Goal: Information Seeking & Learning: Find specific fact

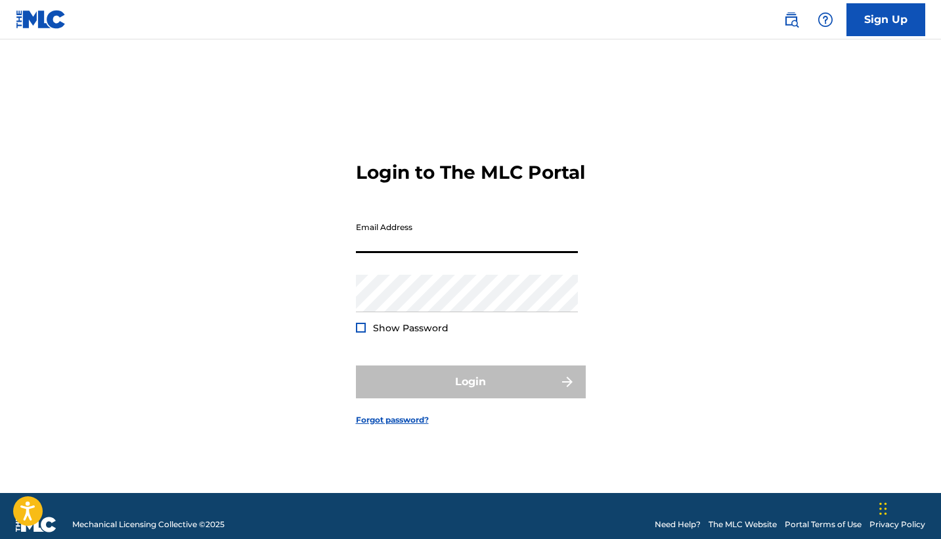
type input "[EMAIL_ADDRESS][DOMAIN_NAME]"
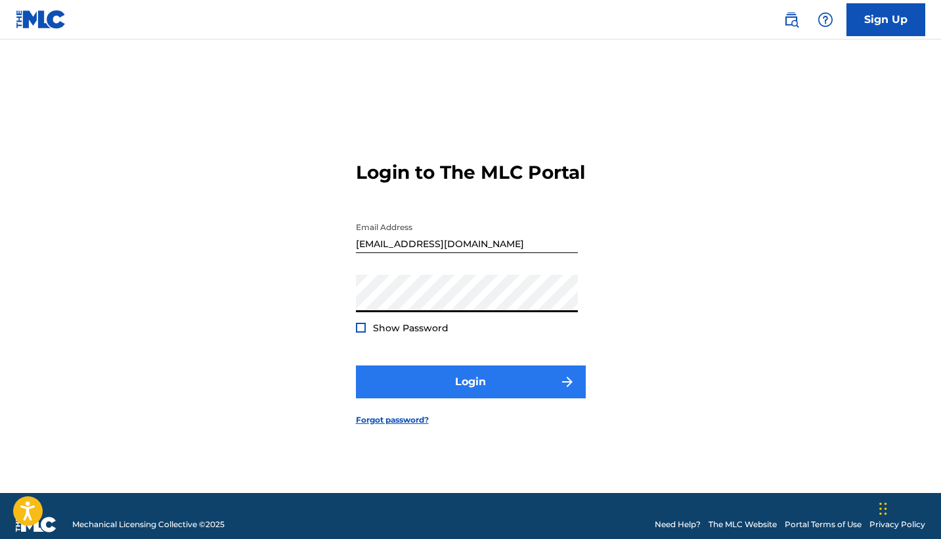
click at [477, 397] on button "Login" at bounding box center [471, 381] width 230 height 33
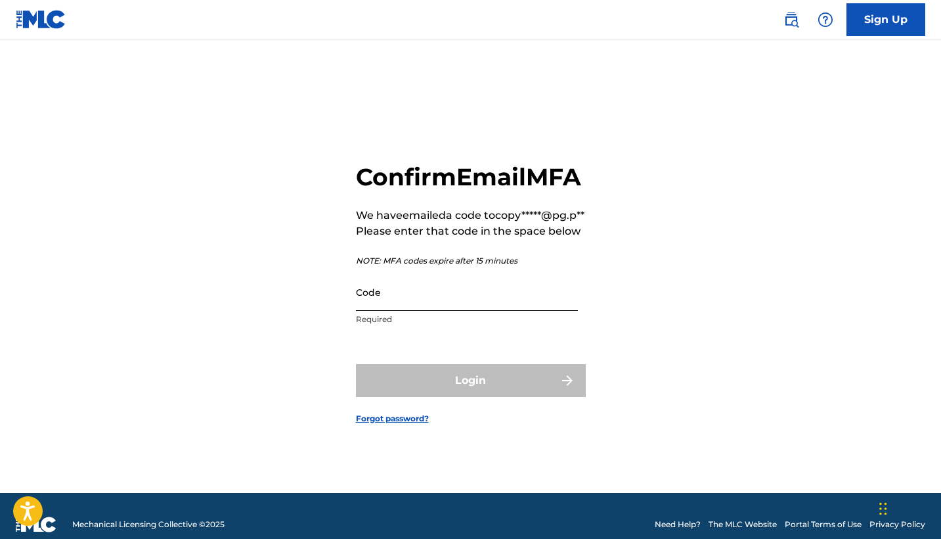
click at [504, 311] on input "Code" at bounding box center [467, 291] width 222 height 37
paste input "TRAPFONE"
type input "TRAPFONE"
click at [483, 311] on input "TRAPFONE" at bounding box center [467, 291] width 222 height 37
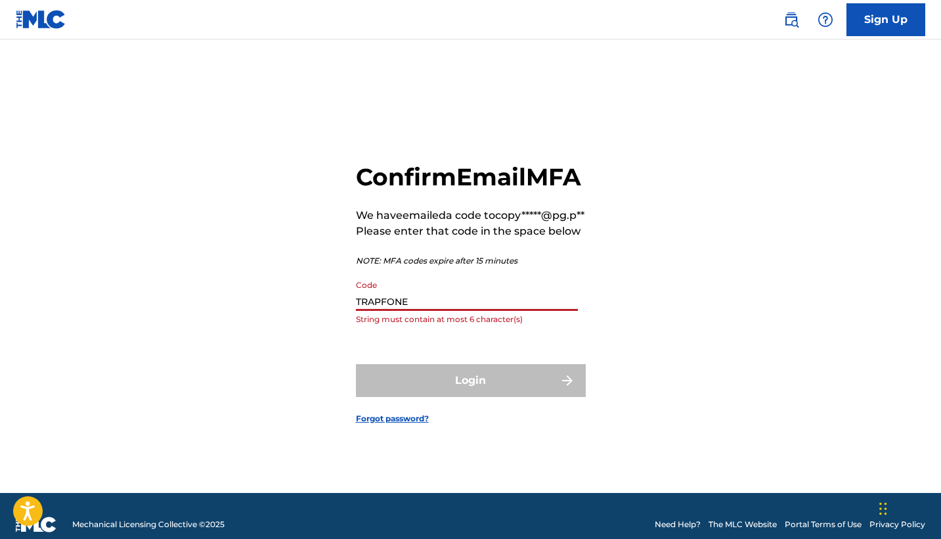
click at [483, 311] on input "TRAPFONE" at bounding box center [467, 291] width 222 height 37
paste input "557414"
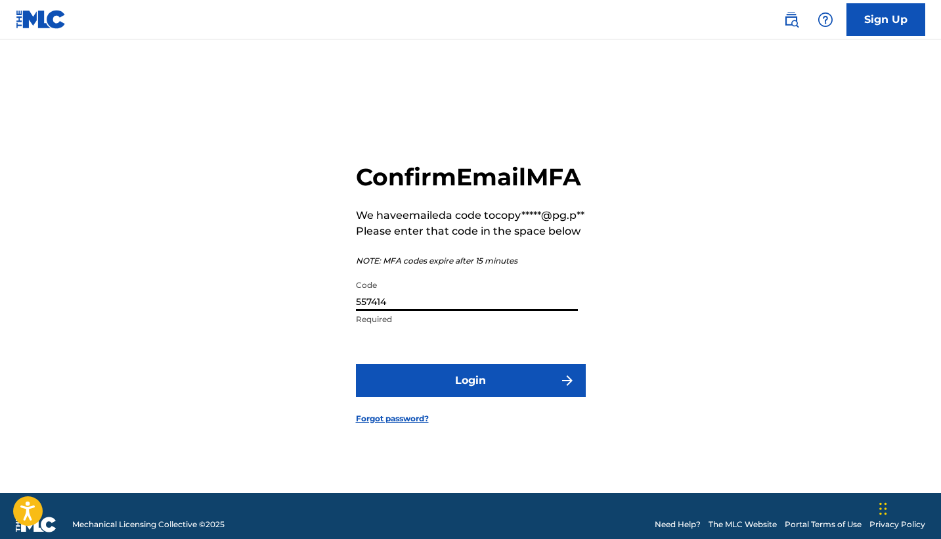
type input "557414"
click at [470, 397] on button "Login" at bounding box center [471, 380] width 230 height 33
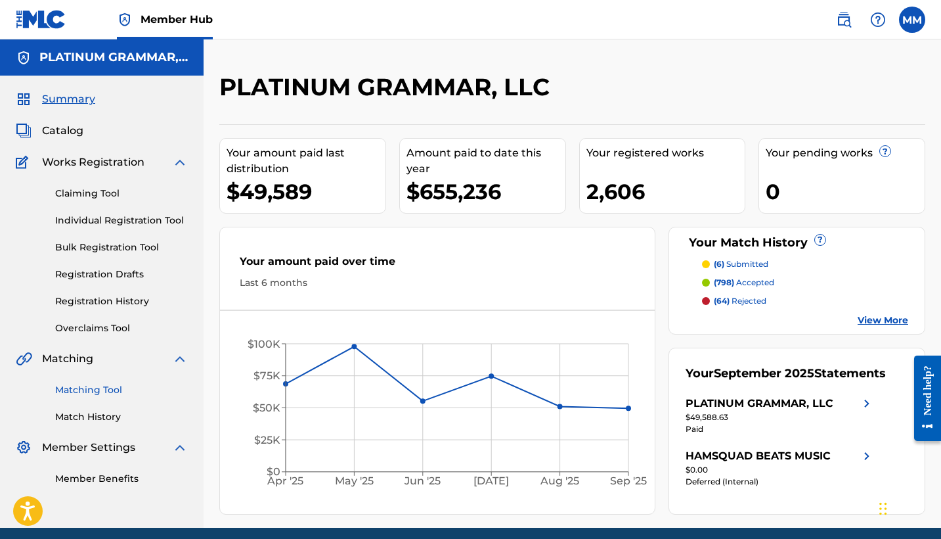
click at [121, 388] on link "Matching Tool" at bounding box center [121, 390] width 133 height 14
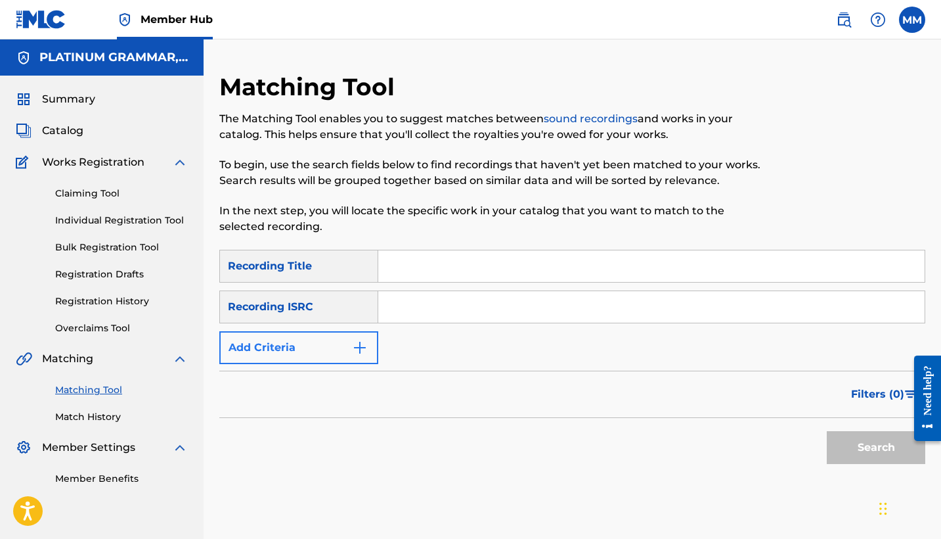
click at [315, 356] on button "Add Criteria" at bounding box center [298, 347] width 159 height 33
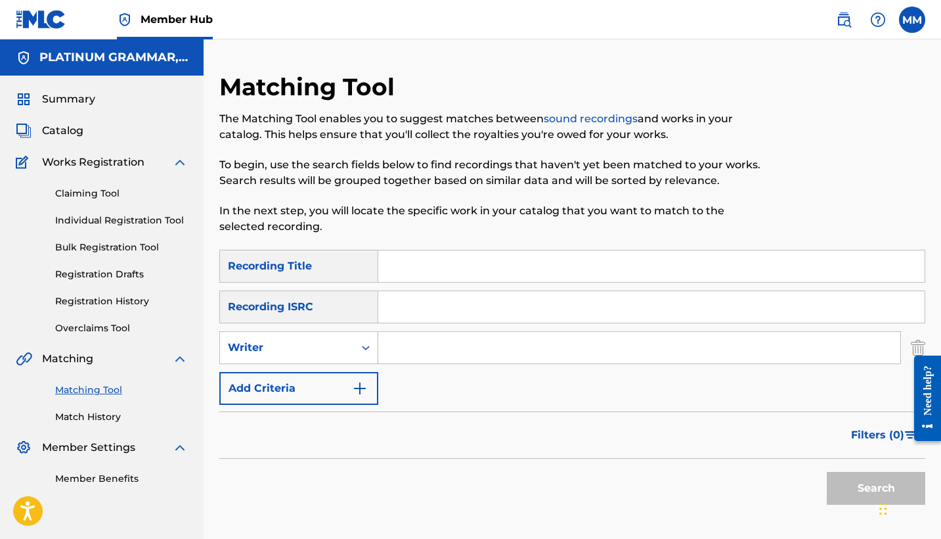
click at [574, 268] on input "Search Form" at bounding box center [651, 266] width 547 height 32
click at [365, 2] on nav "Member Hub MM MM Mauro Miller copyright@pg.pub Notification Preferences Profile…" at bounding box center [470, 19] width 941 height 39
click at [723, 270] on input "Search Form" at bounding box center [651, 266] width 547 height 32
paste input "GOTDAMN"
type input "GOTDAMN"
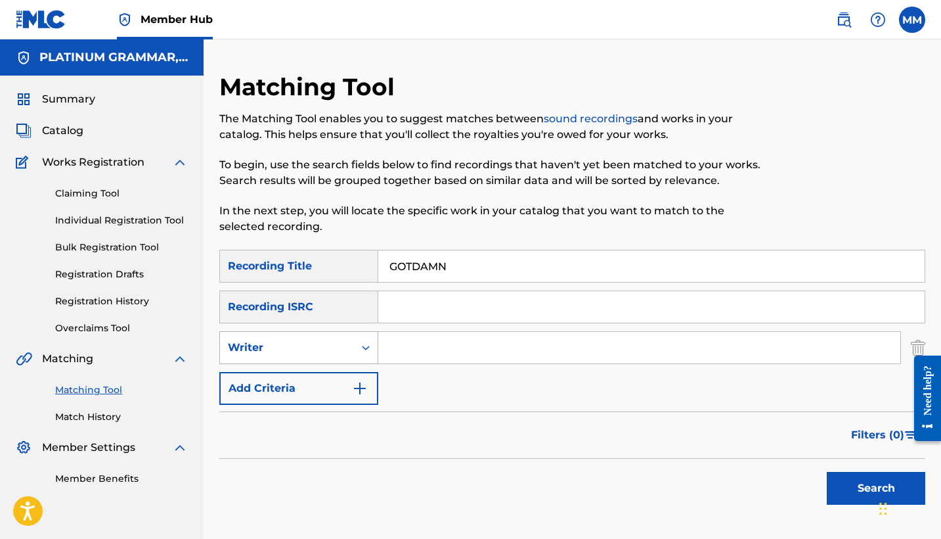
click at [313, 349] on div "Writer" at bounding box center [287, 348] width 118 height 16
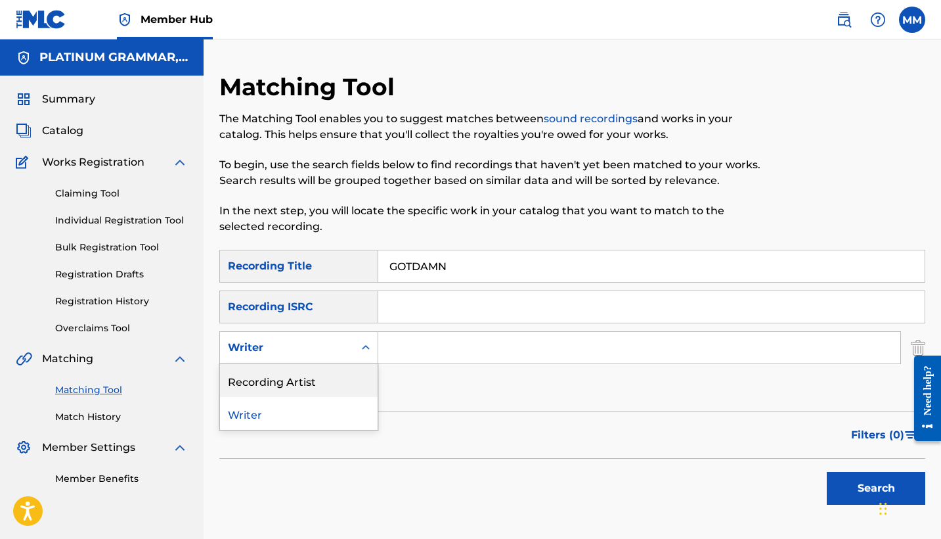
click at [319, 393] on div "Recording Artist" at bounding box center [299, 380] width 158 height 33
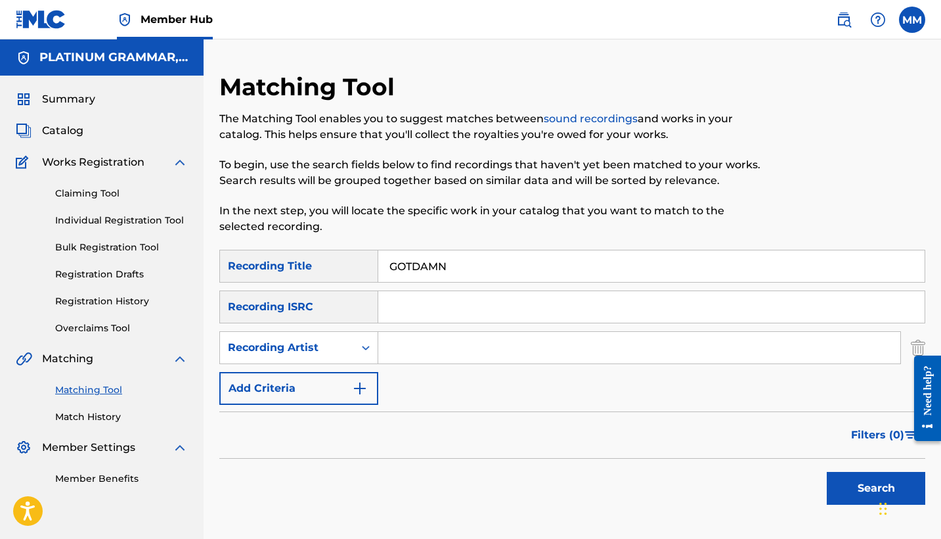
click at [561, 354] on input "Search Form" at bounding box center [639, 348] width 522 height 32
paste input "GB8JZZ"
click at [854, 493] on button "Search" at bounding box center [876, 488] width 99 height 33
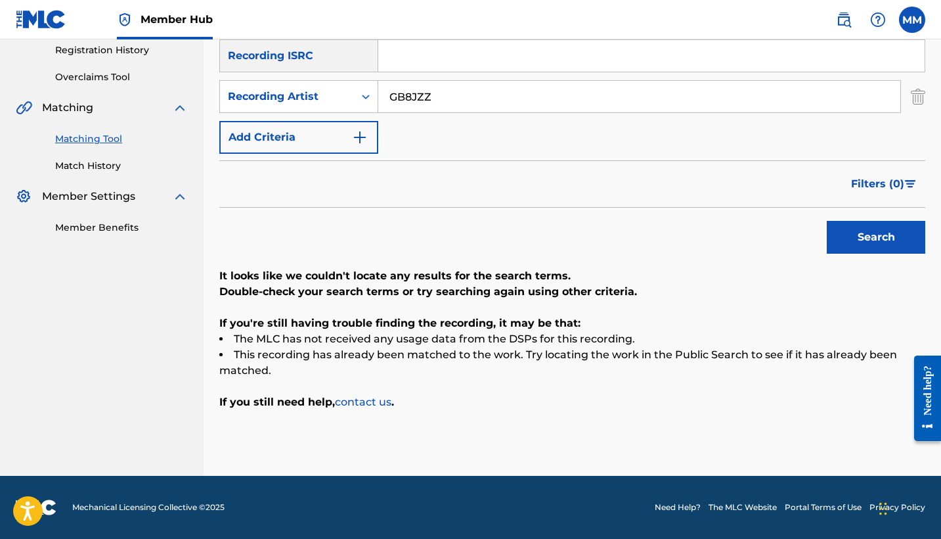
scroll to position [131, 0]
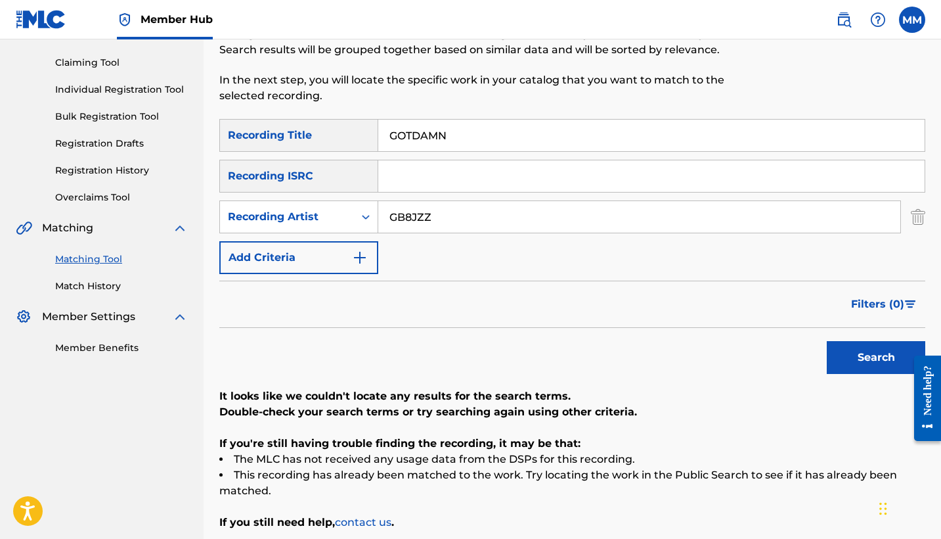
click at [435, 226] on input "GB8JZZ" at bounding box center [639, 217] width 522 height 32
click at [478, 219] on input "GB8JZZ" at bounding box center [639, 217] width 522 height 32
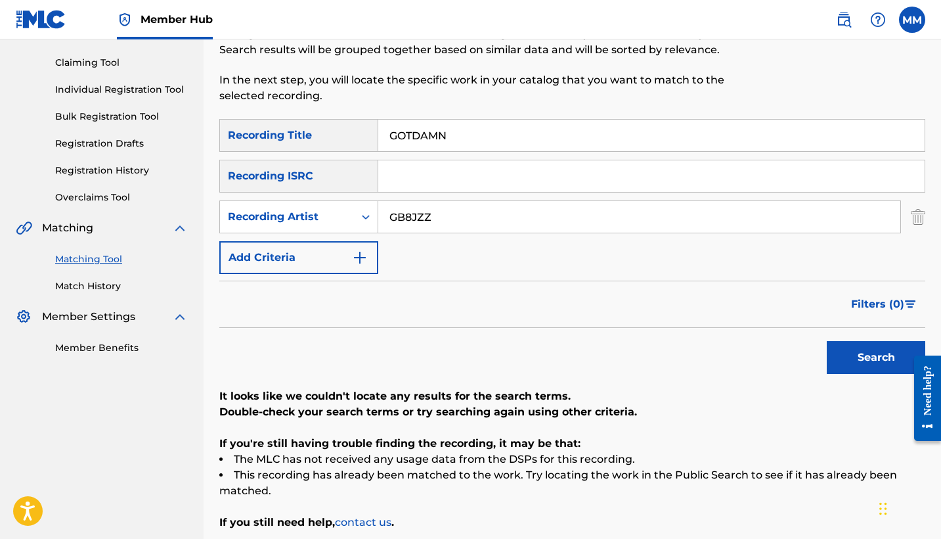
paste input "TRAPFONE"
type input "TRAPFONE"
click at [876, 357] on button "Search" at bounding box center [876, 357] width 99 height 33
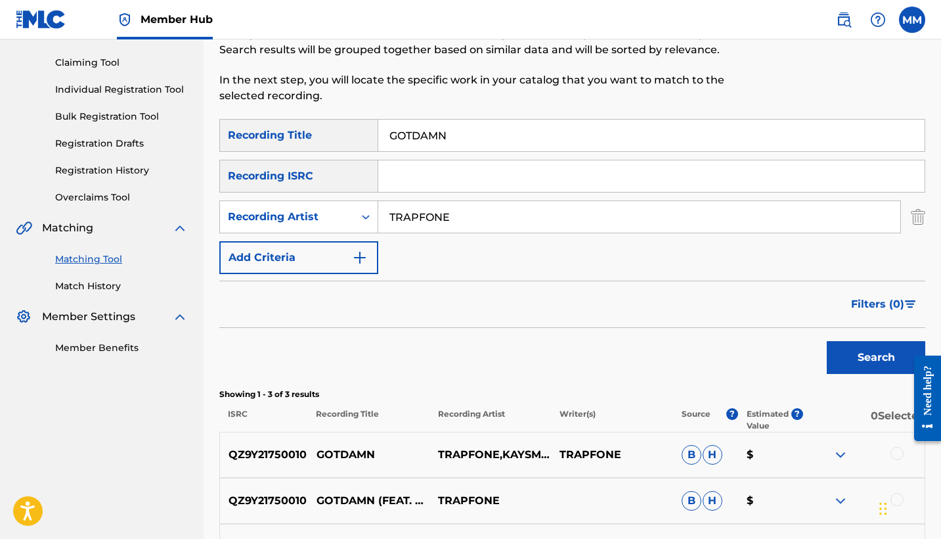
scroll to position [225, 0]
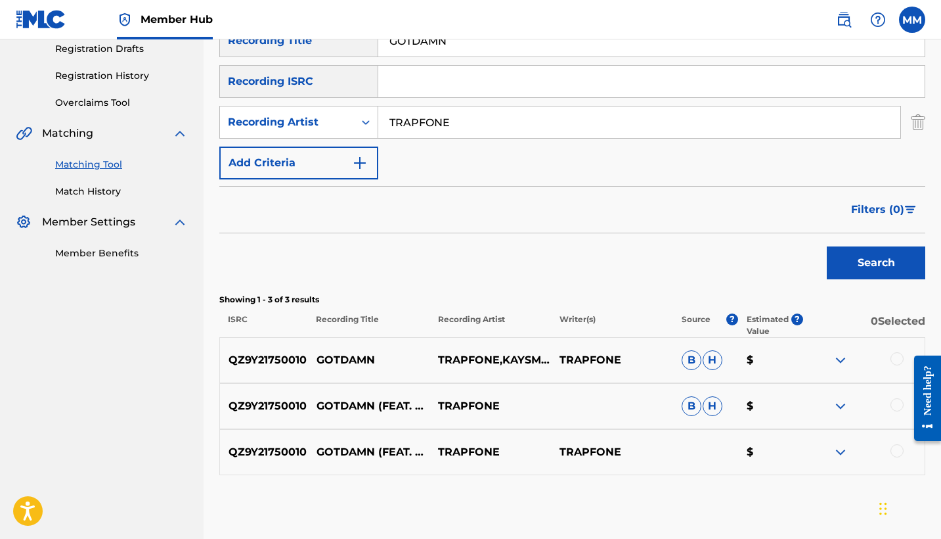
click at [893, 450] on div at bounding box center [897, 450] width 13 height 13
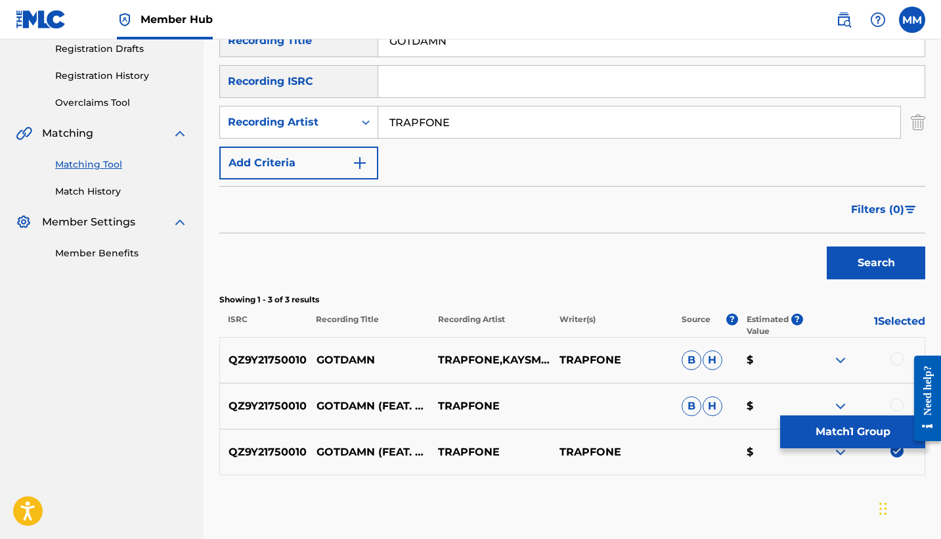
click at [900, 407] on div at bounding box center [897, 404] width 13 height 13
click at [899, 361] on div at bounding box center [897, 358] width 13 height 13
click at [857, 437] on button "Match 3 Groups" at bounding box center [852, 431] width 145 height 33
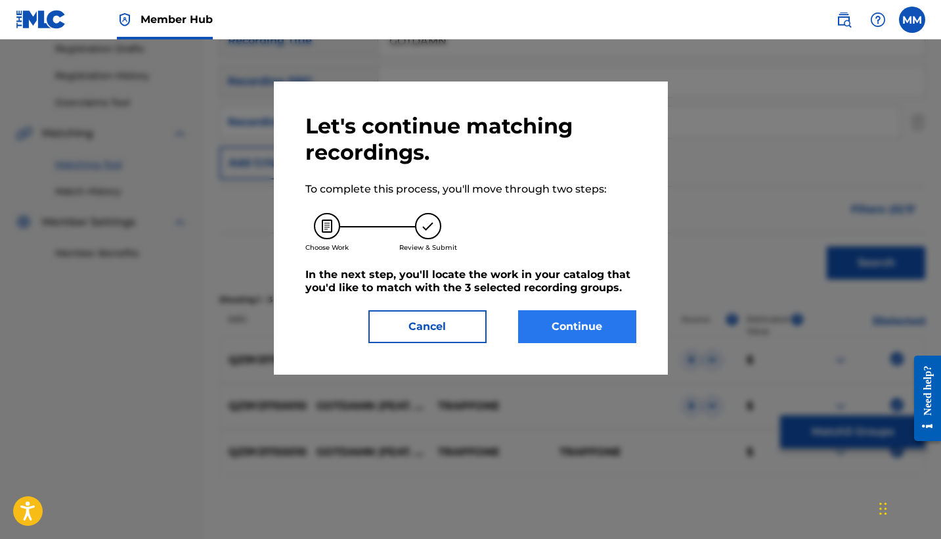
click at [562, 331] on button "Continue" at bounding box center [577, 326] width 118 height 33
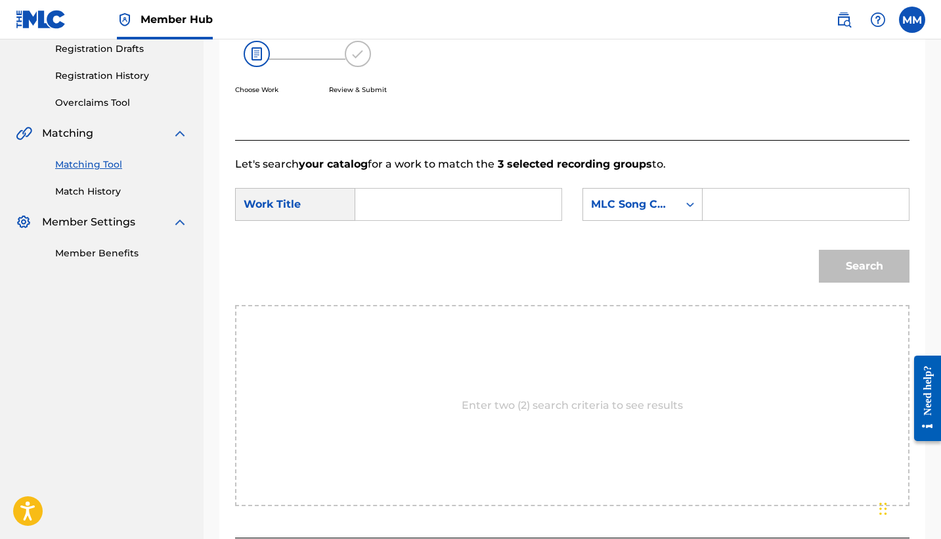
scroll to position [204, 0]
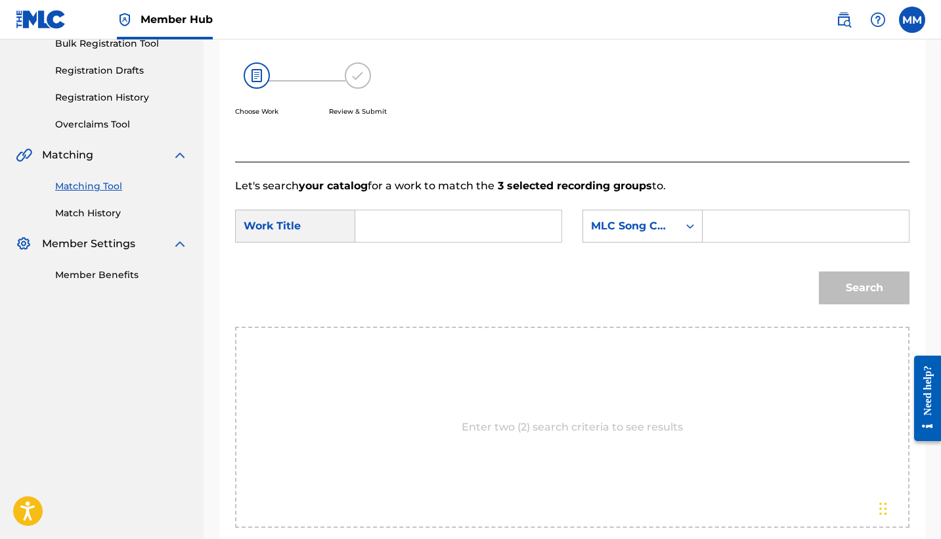
click at [440, 226] on input "Search Form" at bounding box center [459, 226] width 184 height 32
paste input "GOTDAMN"
type input "GOTDAMN"
click at [759, 219] on input "Search Form" at bounding box center [806, 226] width 184 height 32
paste input "GB8JZZ"
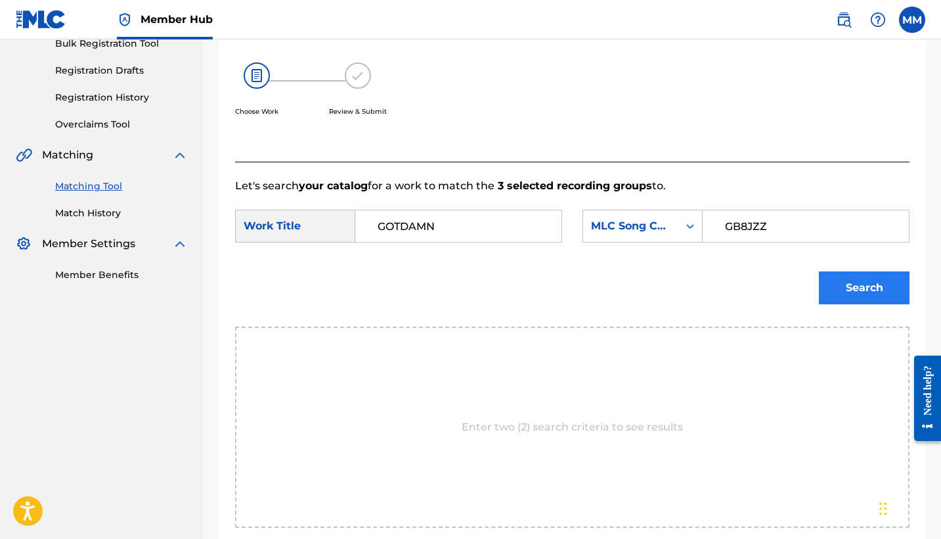
type input "GB8JZZ"
click at [834, 281] on button "Search" at bounding box center [864, 287] width 91 height 33
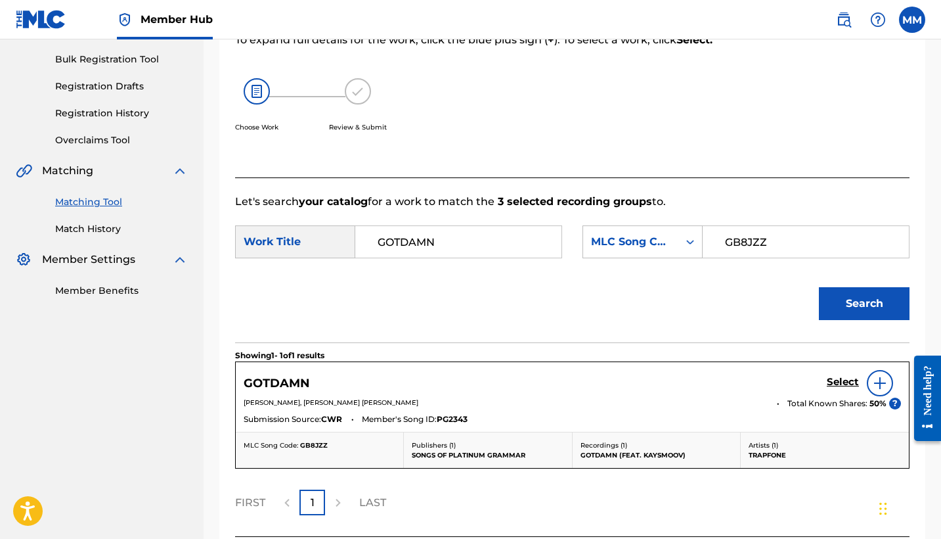
scroll to position [204, 0]
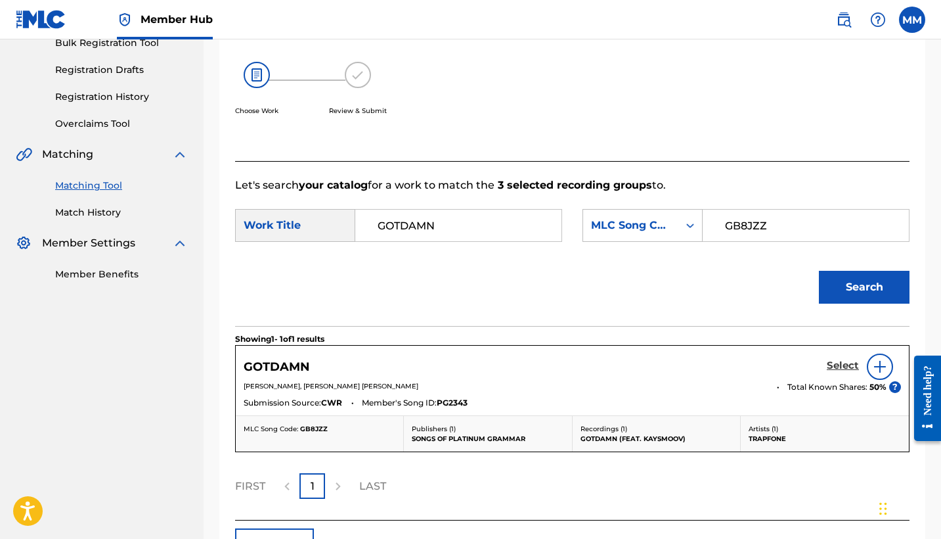
click at [841, 360] on h5 "Select" at bounding box center [843, 365] width 32 height 12
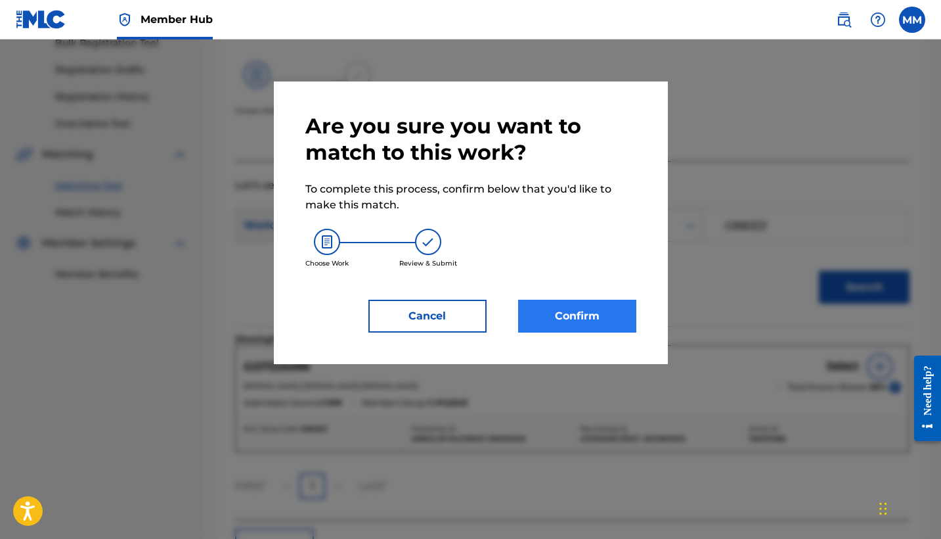
click at [582, 318] on button "Confirm" at bounding box center [577, 316] width 118 height 33
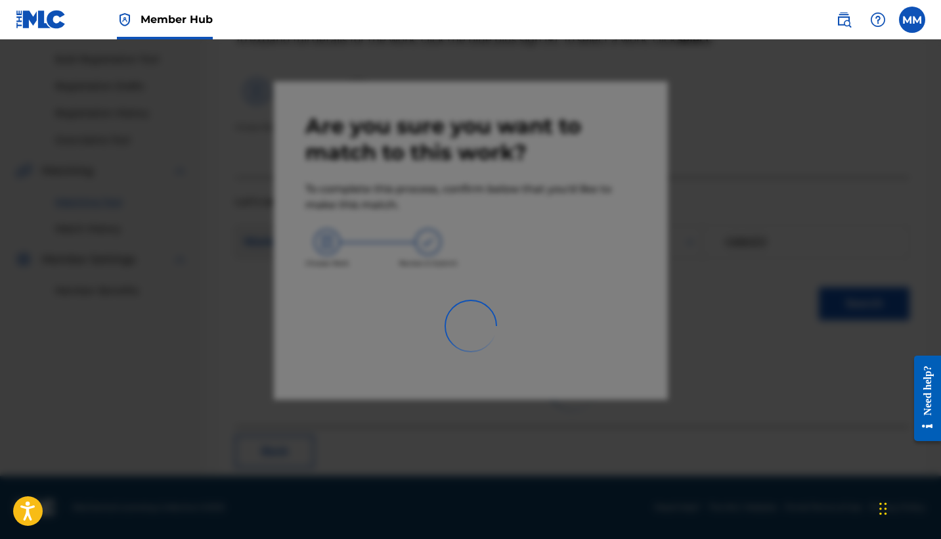
scroll to position [50, 0]
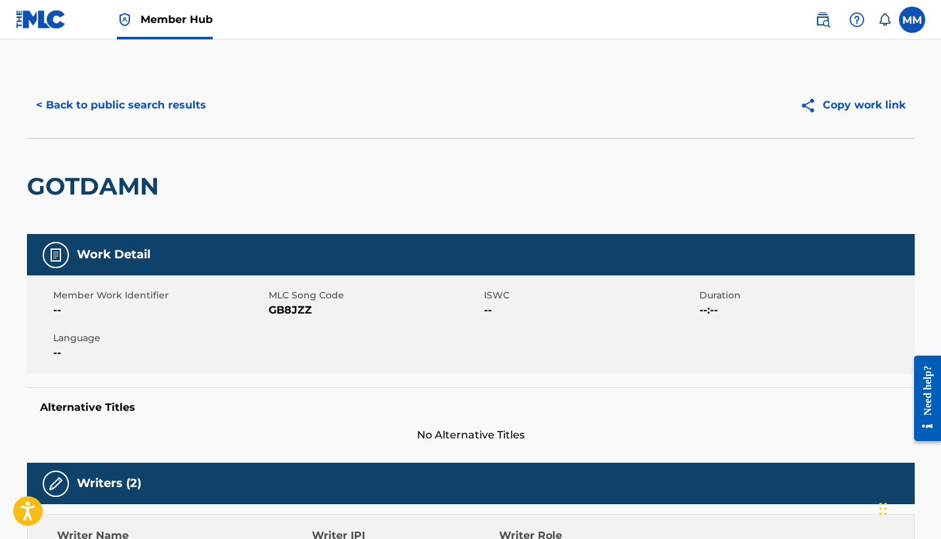
click at [118, 195] on h2 "GOTDAMN" at bounding box center [96, 186] width 139 height 30
copy h2 "GOTDAMN"
copy span "GB8JZZ"
click at [122, 191] on h2 "GOTDAMN" at bounding box center [96, 186] width 139 height 30
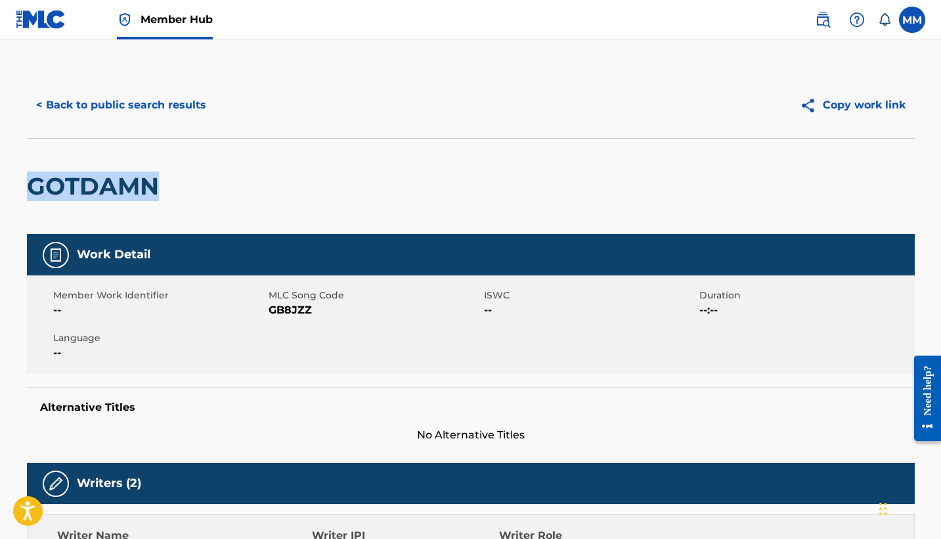
click at [122, 191] on h2 "GOTDAMN" at bounding box center [96, 186] width 139 height 30
copy h2 "GOTDAMN"
copy span "GB8JZZ"
click at [328, 317] on span "GB8JZZ" at bounding box center [375, 310] width 212 height 16
click at [114, 187] on h2 "GOTDAMN" at bounding box center [96, 186] width 139 height 30
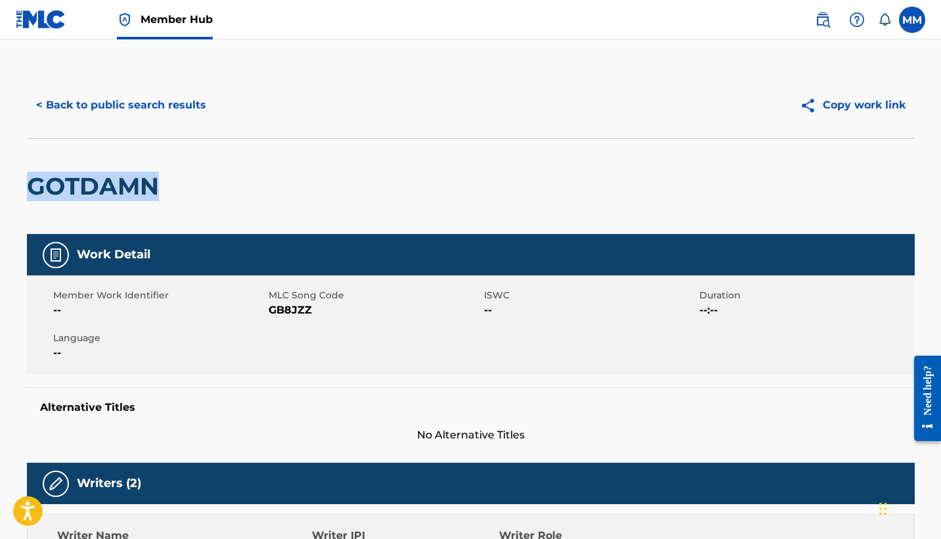
click at [114, 187] on h2 "GOTDAMN" at bounding box center [96, 186] width 139 height 30
copy h2 "GOTDAMN"
copy span "GB8JZZ"
click at [180, 113] on button "< Back to public search results" at bounding box center [121, 105] width 189 height 33
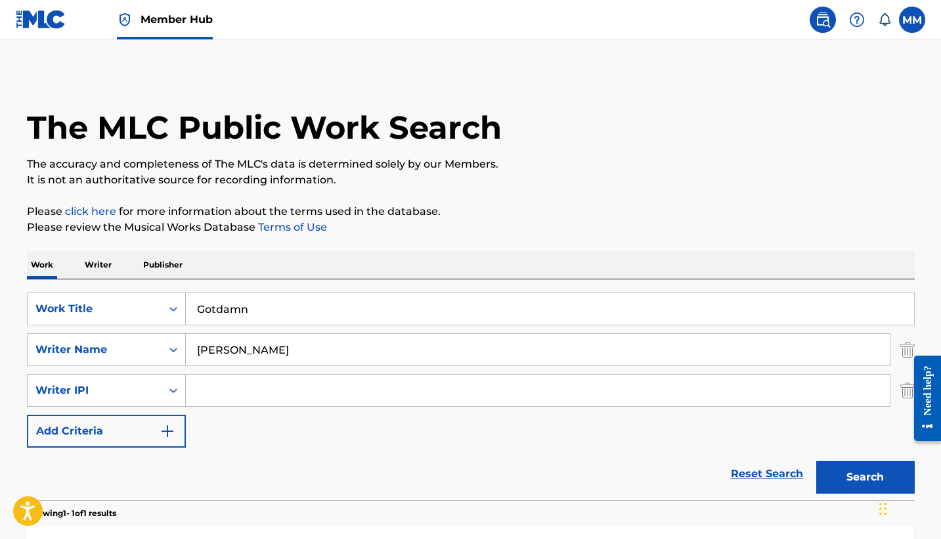
scroll to position [101, 0]
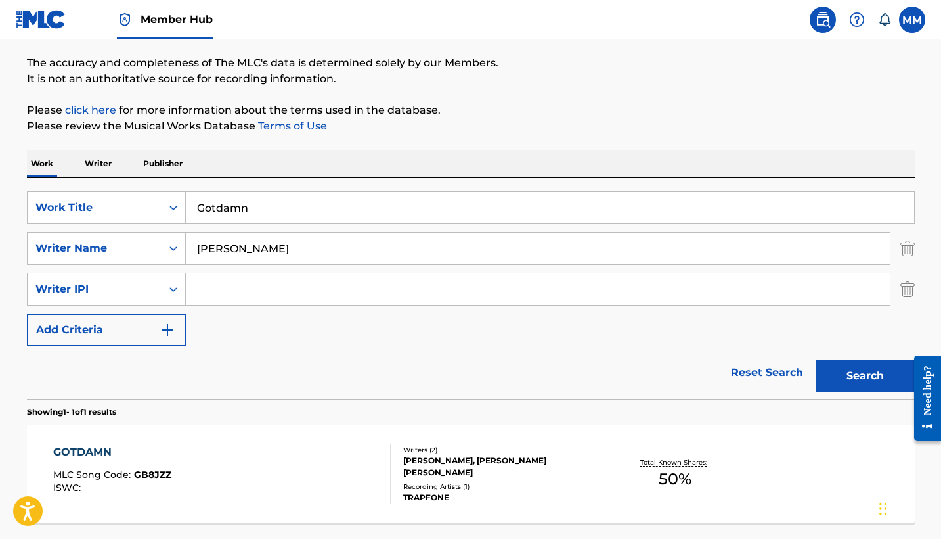
click at [340, 206] on input "Gotdamn" at bounding box center [550, 208] width 728 height 32
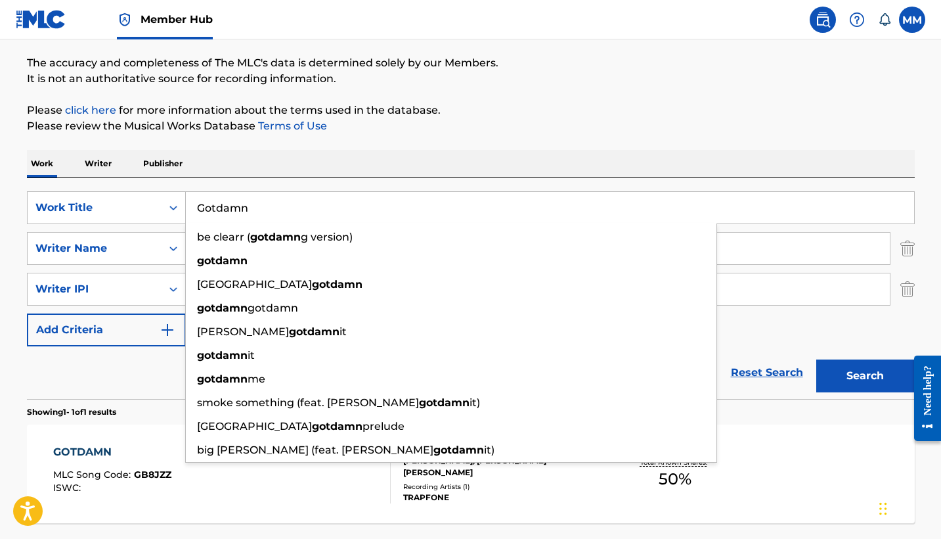
paste input "Prom"
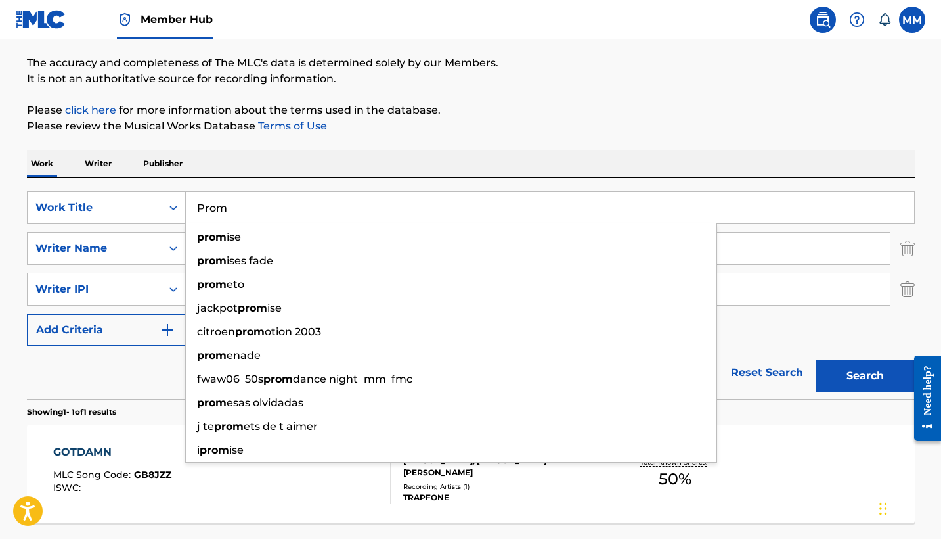
type input "Prom"
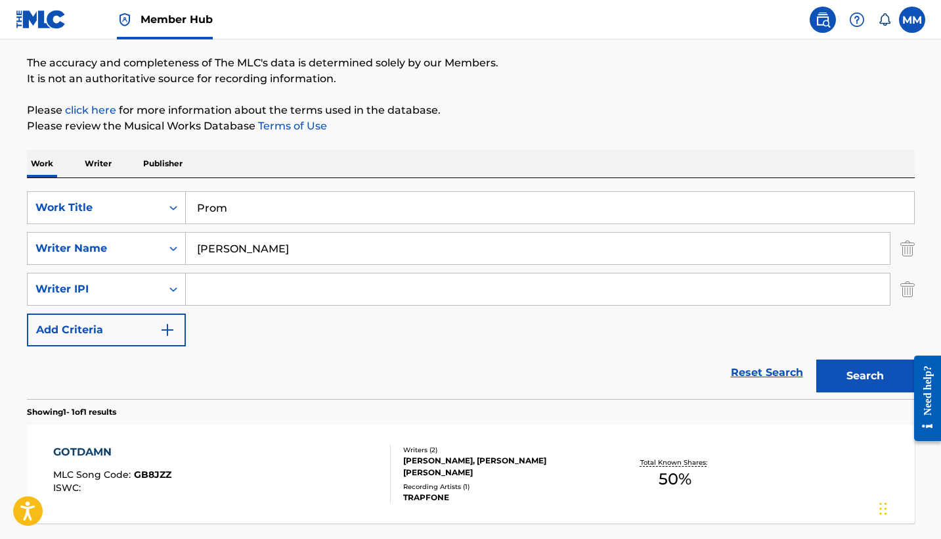
click at [340, 133] on p "Please review the Musical Works Database Terms of Use" at bounding box center [471, 126] width 888 height 16
click at [863, 373] on button "Search" at bounding box center [865, 375] width 99 height 33
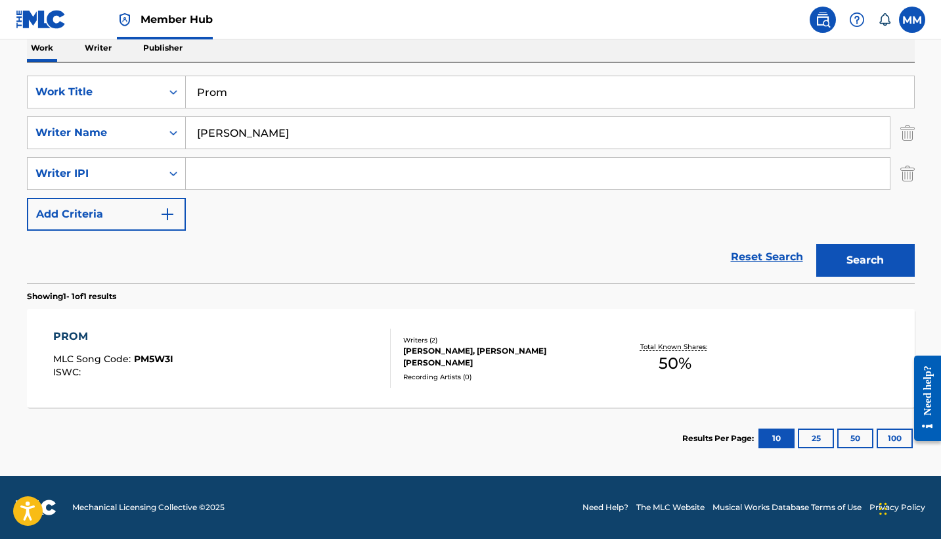
click at [235, 343] on div "PROM MLC Song Code : PM5W3I ISWC :" at bounding box center [222, 357] width 338 height 59
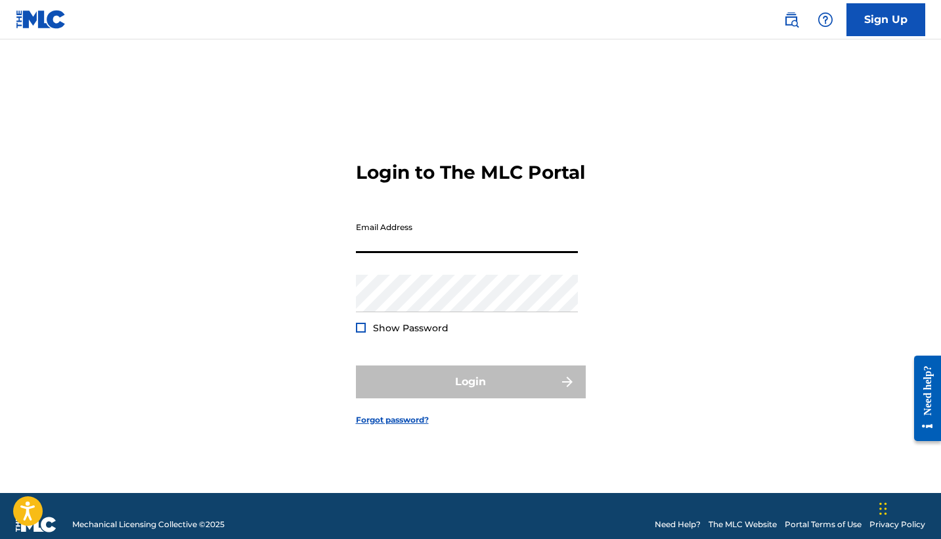
type input "[EMAIL_ADDRESS][DOMAIN_NAME]"
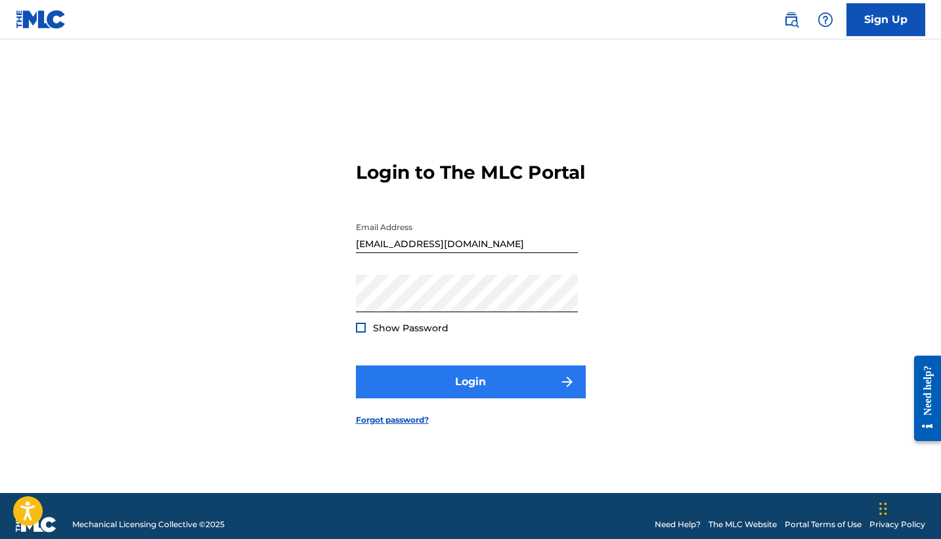
click at [465, 384] on button "Login" at bounding box center [471, 381] width 230 height 33
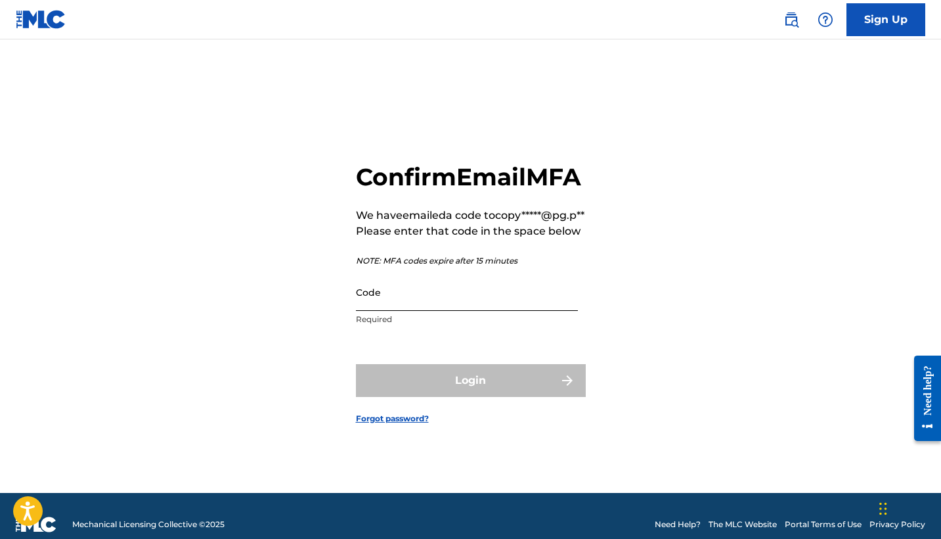
click at [485, 311] on input "Code" at bounding box center [467, 291] width 222 height 37
paste input "104961"
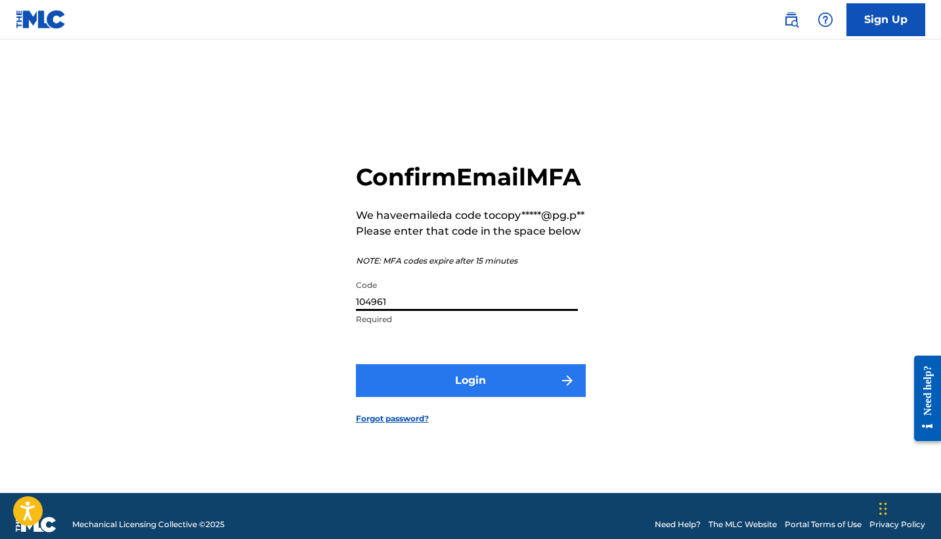
type input "104961"
click at [506, 397] on button "Login" at bounding box center [471, 380] width 230 height 33
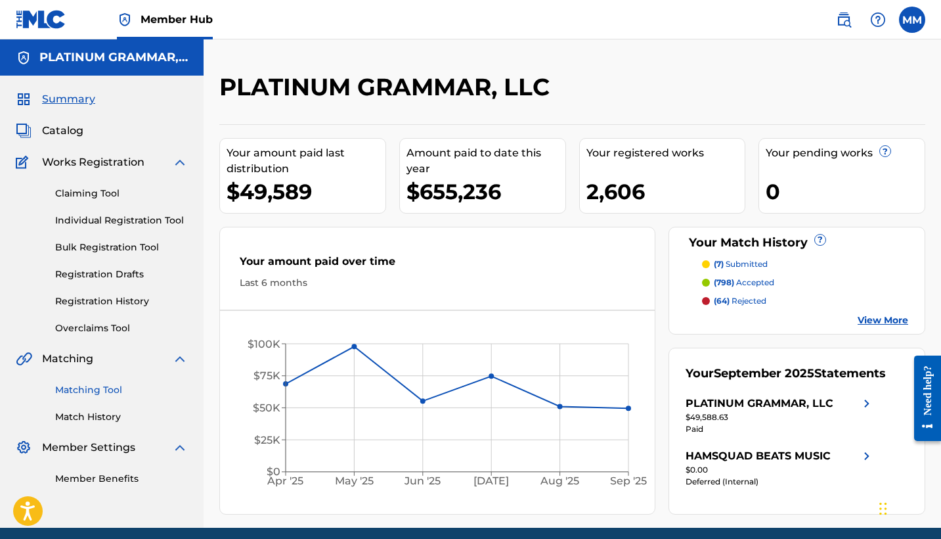
click at [158, 384] on link "Matching Tool" at bounding box center [121, 390] width 133 height 14
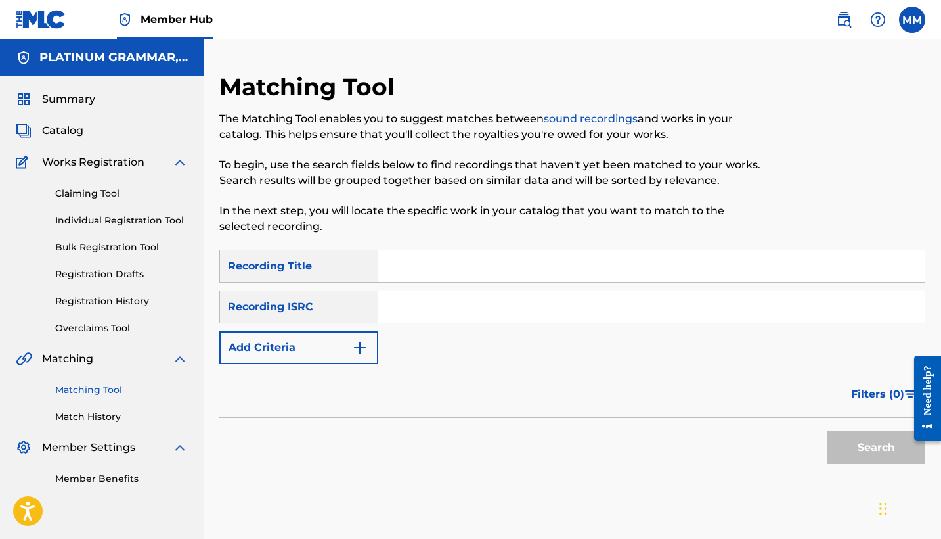
click at [102, 174] on div "Claiming Tool Individual Registration Tool Bulk Registration Tool Registration …" at bounding box center [102, 252] width 172 height 165
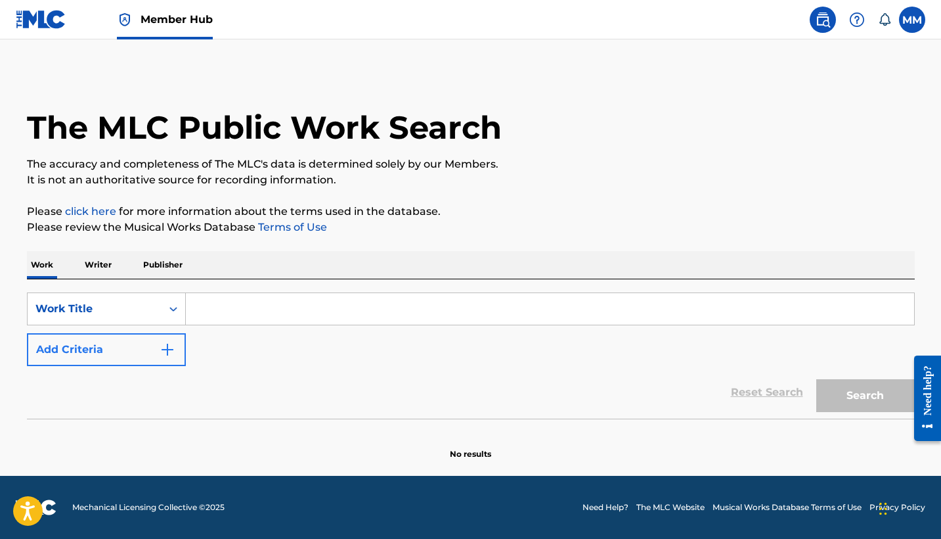
click at [119, 347] on button "Add Criteria" at bounding box center [106, 349] width 159 height 33
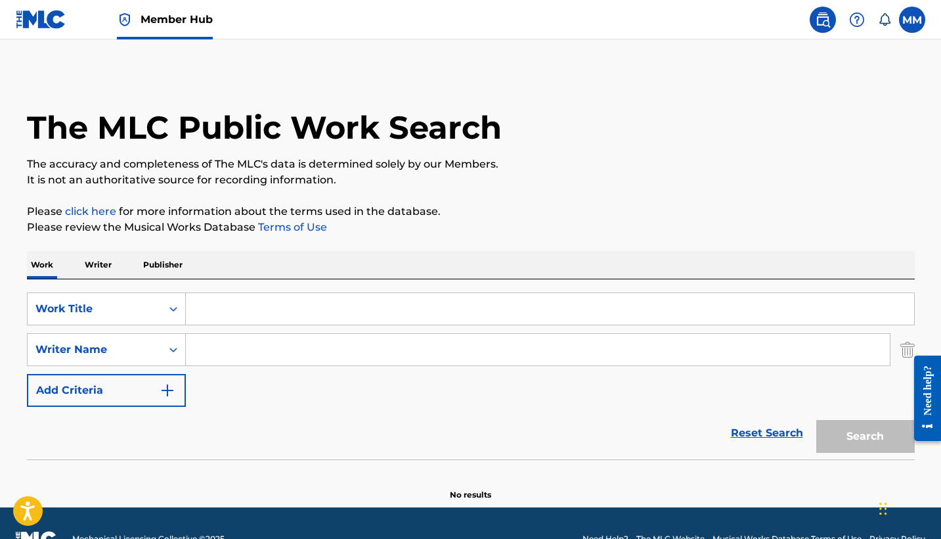
click at [226, 316] on input "Search Form" at bounding box center [550, 309] width 728 height 32
paste input "Prom"
type input "Prom"
click at [133, 401] on button "Add Criteria" at bounding box center [106, 390] width 159 height 33
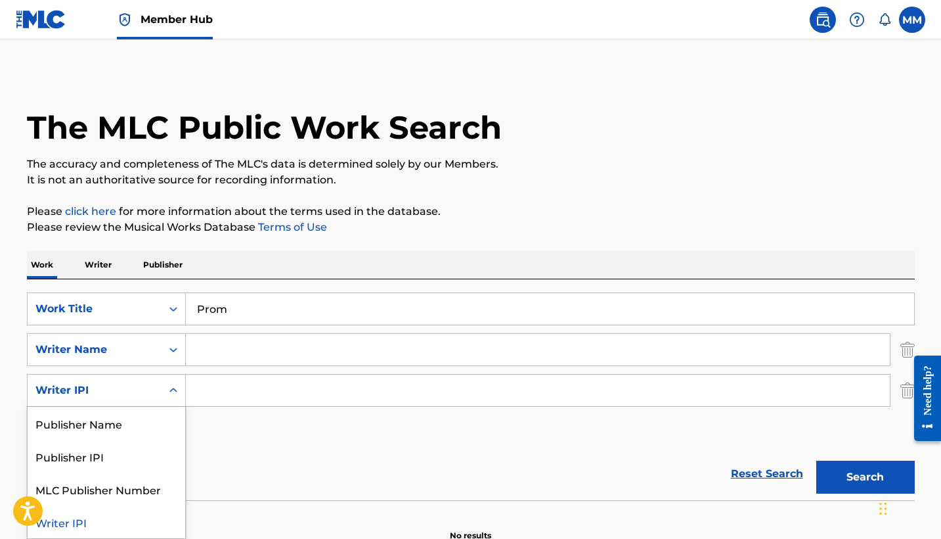
click at [137, 390] on div "Writer IPI" at bounding box center [94, 390] width 118 height 16
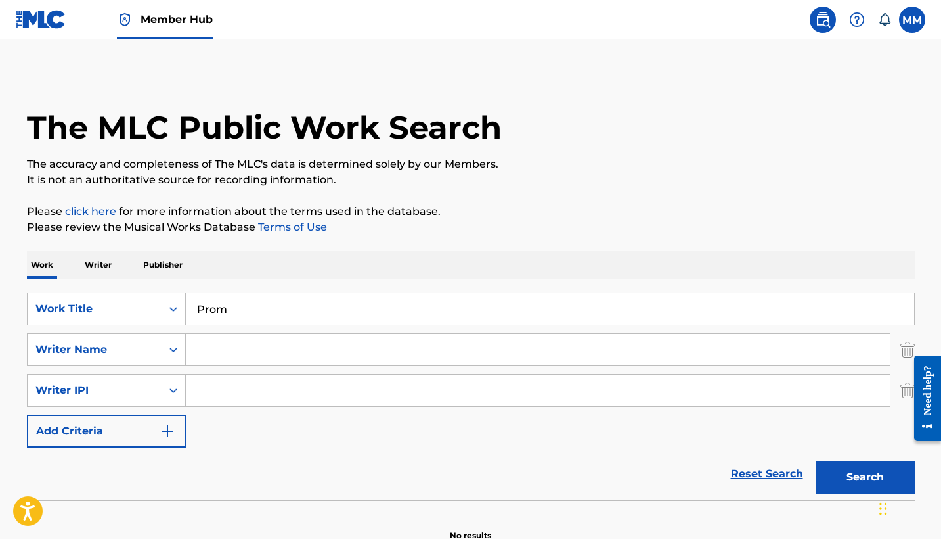
click at [286, 343] on input "Search Form" at bounding box center [538, 350] width 704 height 32
paste input "TRAPFONE"
click at [865, 477] on button "Search" at bounding box center [865, 476] width 99 height 33
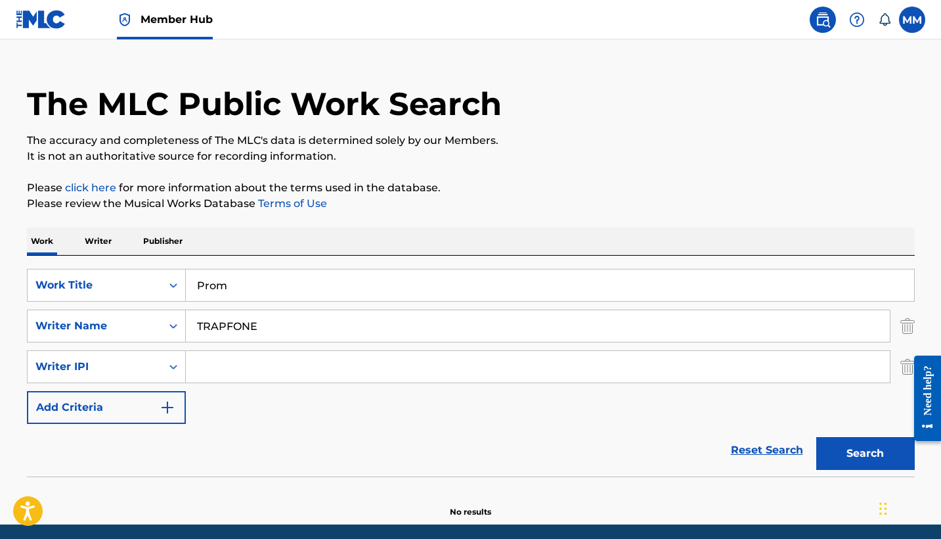
scroll to position [72, 0]
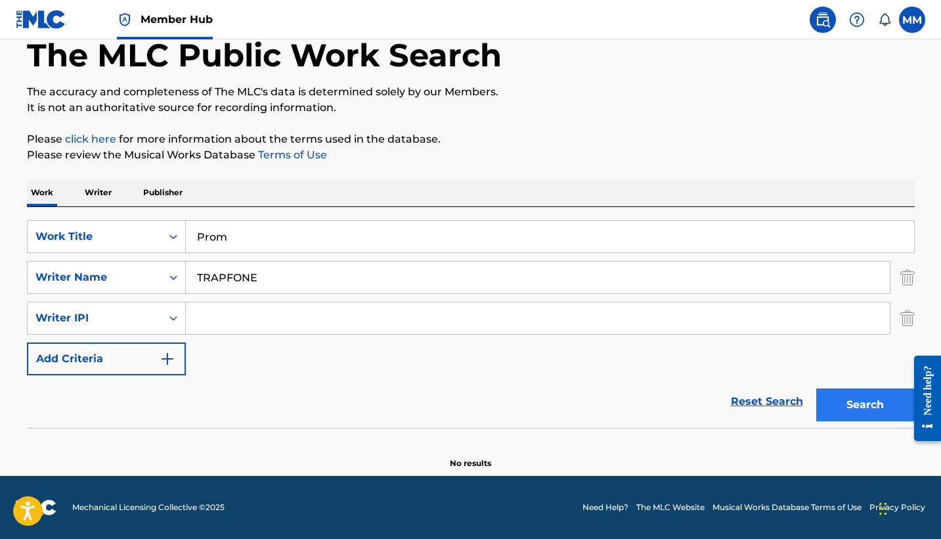
click at [864, 419] on button "Search" at bounding box center [865, 404] width 99 height 33
click at [837, 399] on button "Search" at bounding box center [865, 404] width 99 height 33
click at [258, 271] on input "TRAPFONE" at bounding box center [538, 277] width 704 height 32
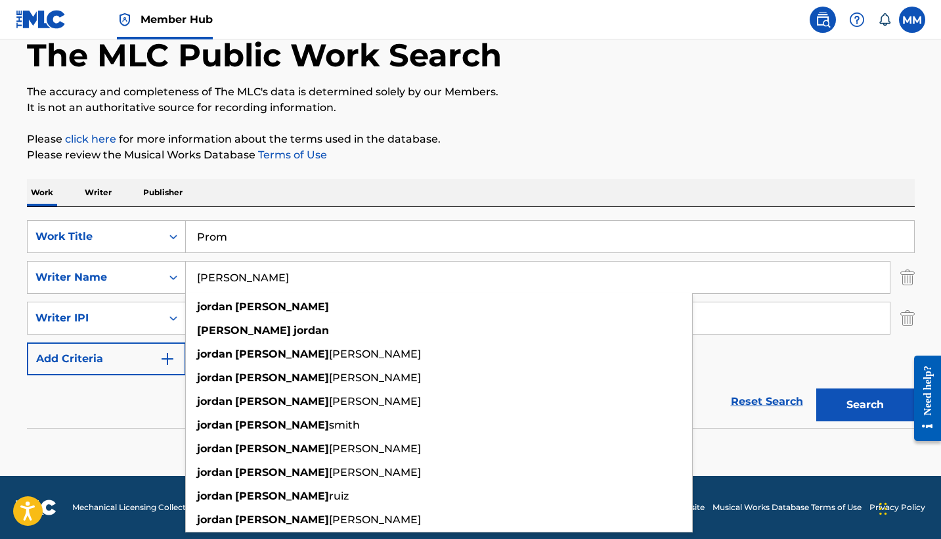
type input "Jordan Patrick"
click at [865, 405] on button "Search" at bounding box center [865, 404] width 99 height 33
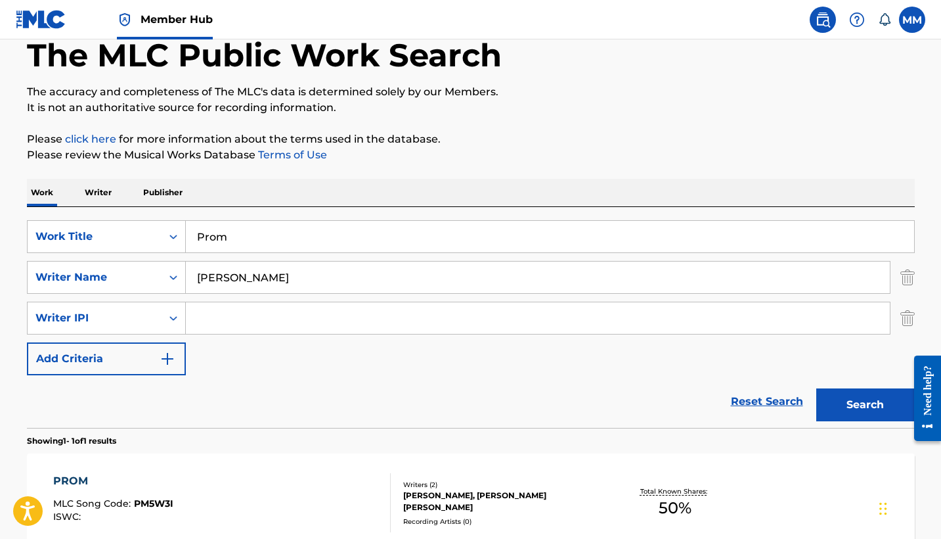
scroll to position [97, 0]
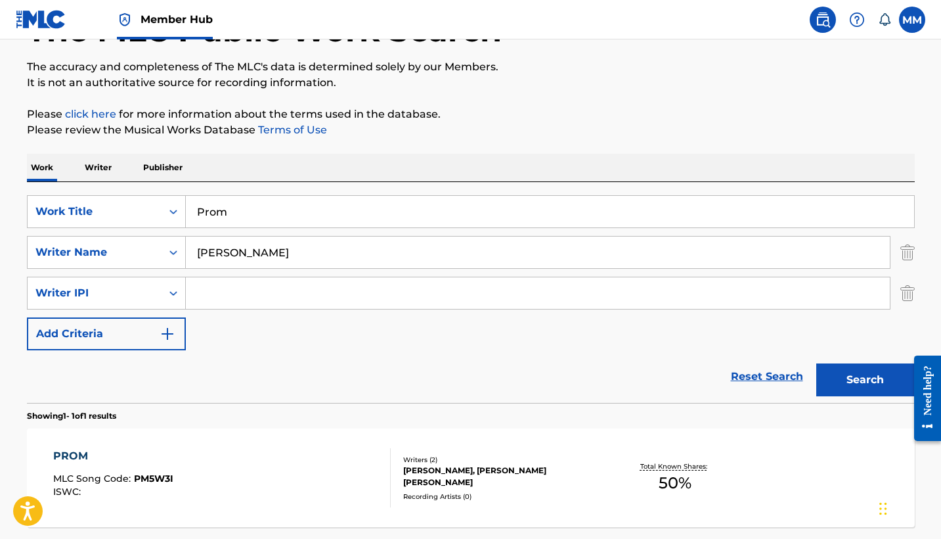
click at [248, 462] on div "PROM MLC Song Code : PM5W3I ISWC :" at bounding box center [222, 477] width 338 height 59
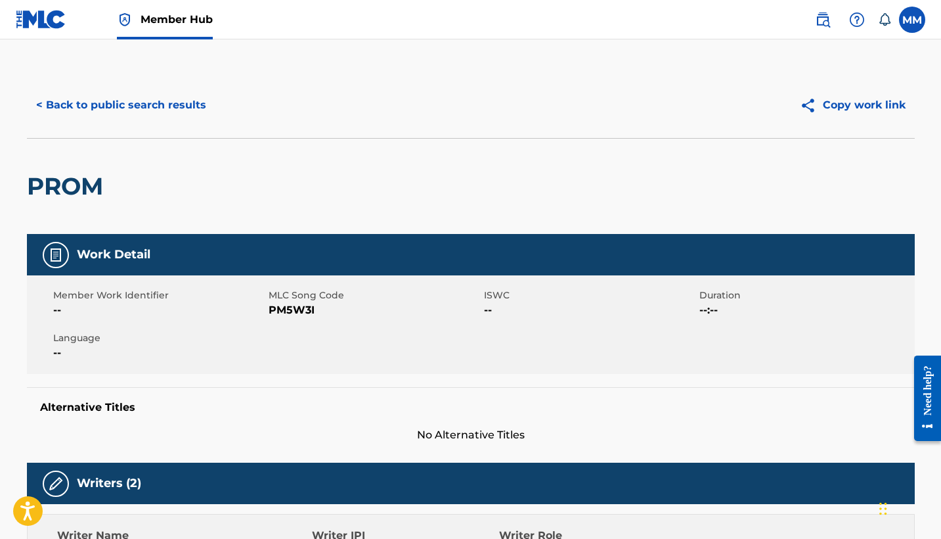
scroll to position [451, 0]
